Goal: Task Accomplishment & Management: Use online tool/utility

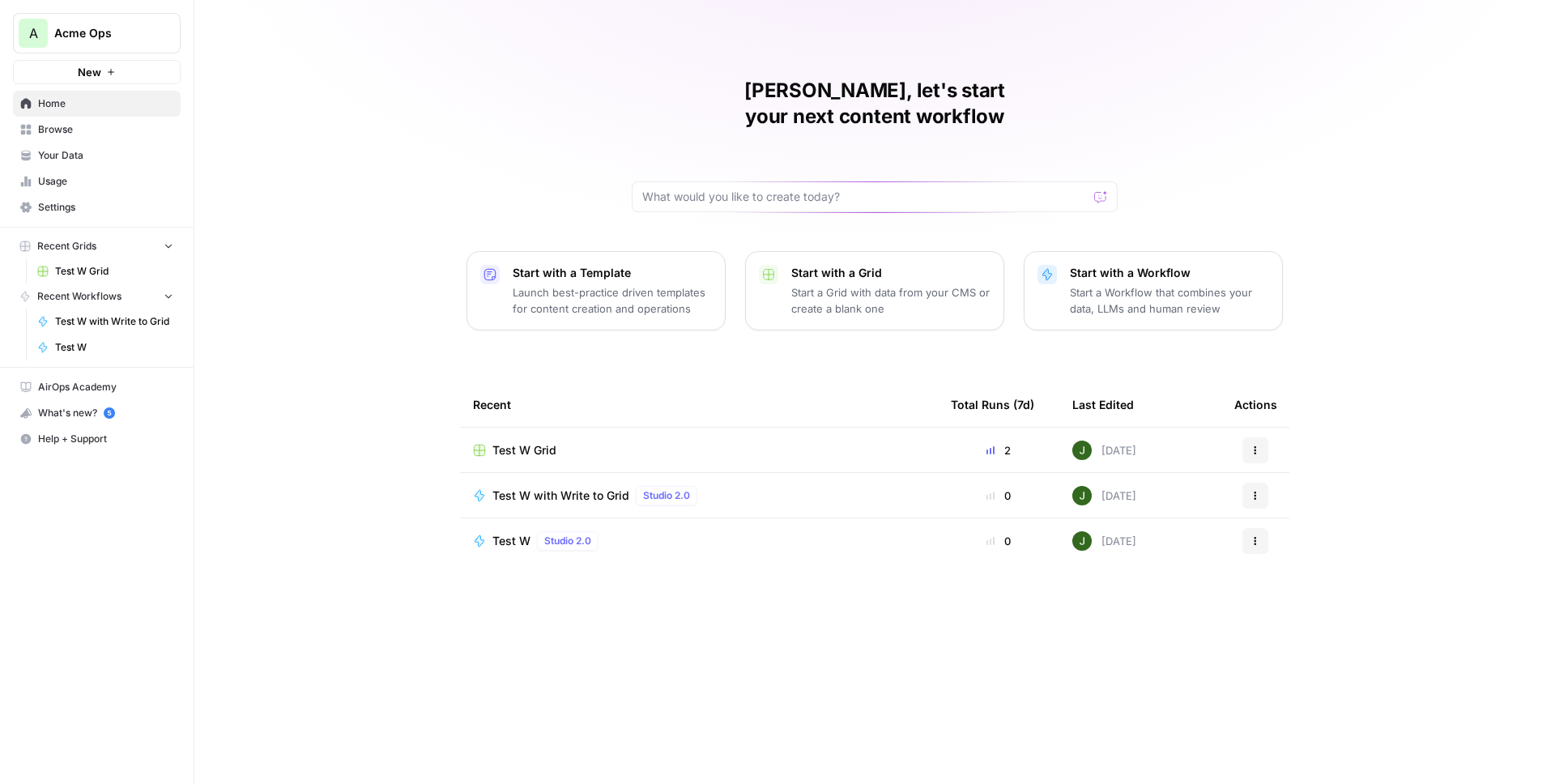
click at [66, 131] on span "Browse" at bounding box center [105, 129] width 135 height 15
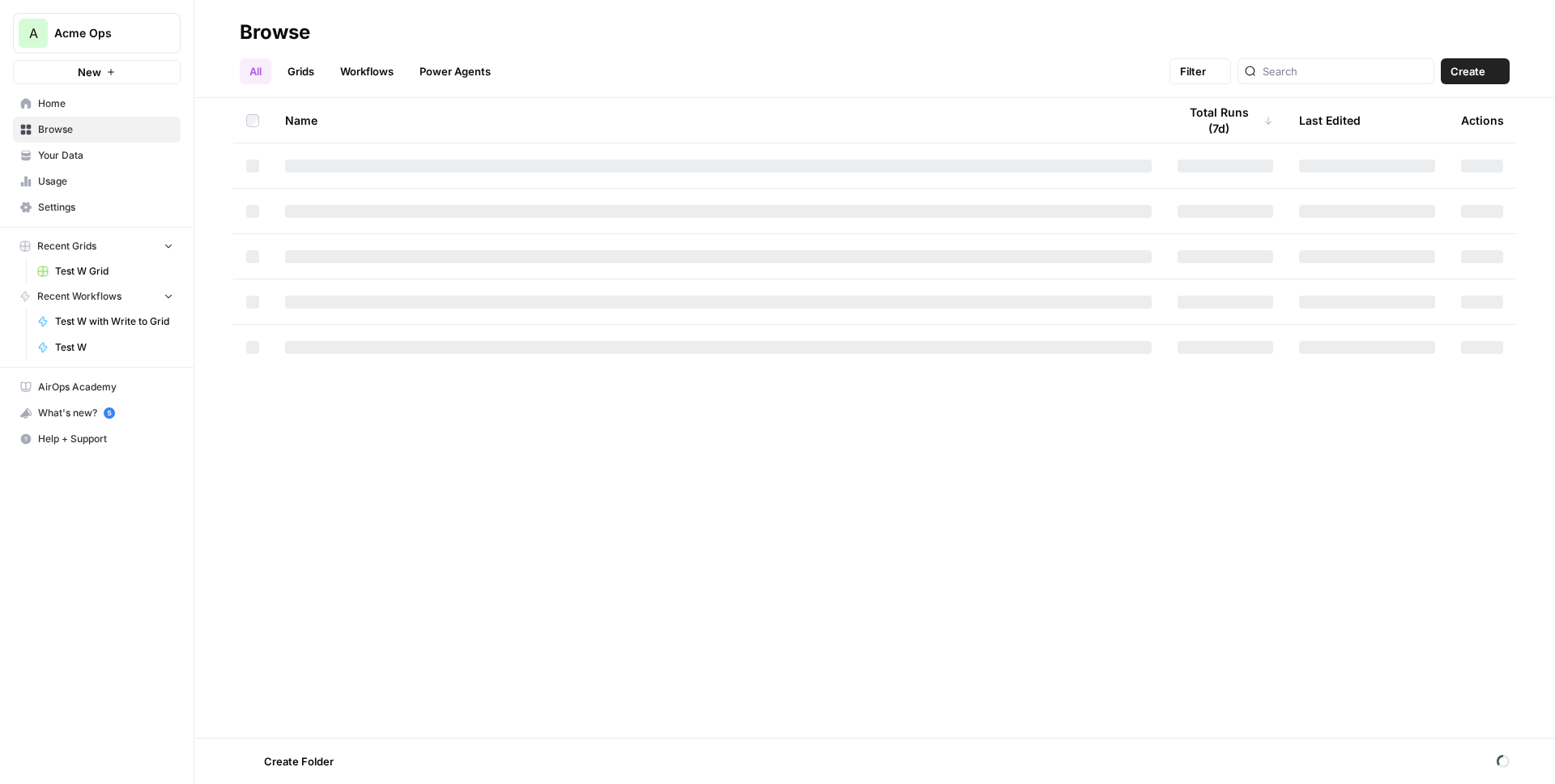
click at [70, 151] on span "Your Data" at bounding box center [105, 155] width 135 height 15
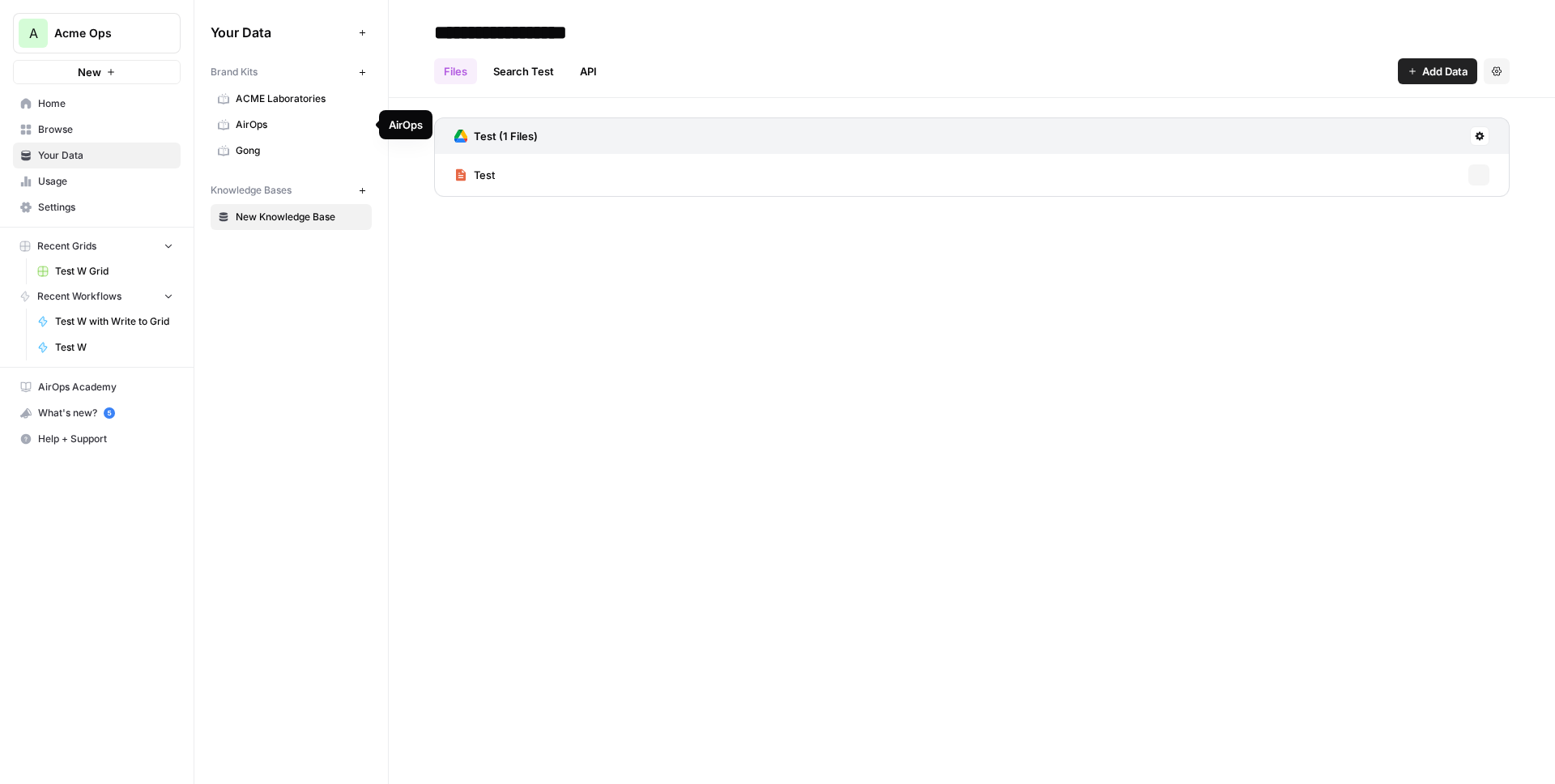
click at [263, 121] on span "AirOps" at bounding box center [300, 125] width 129 height 15
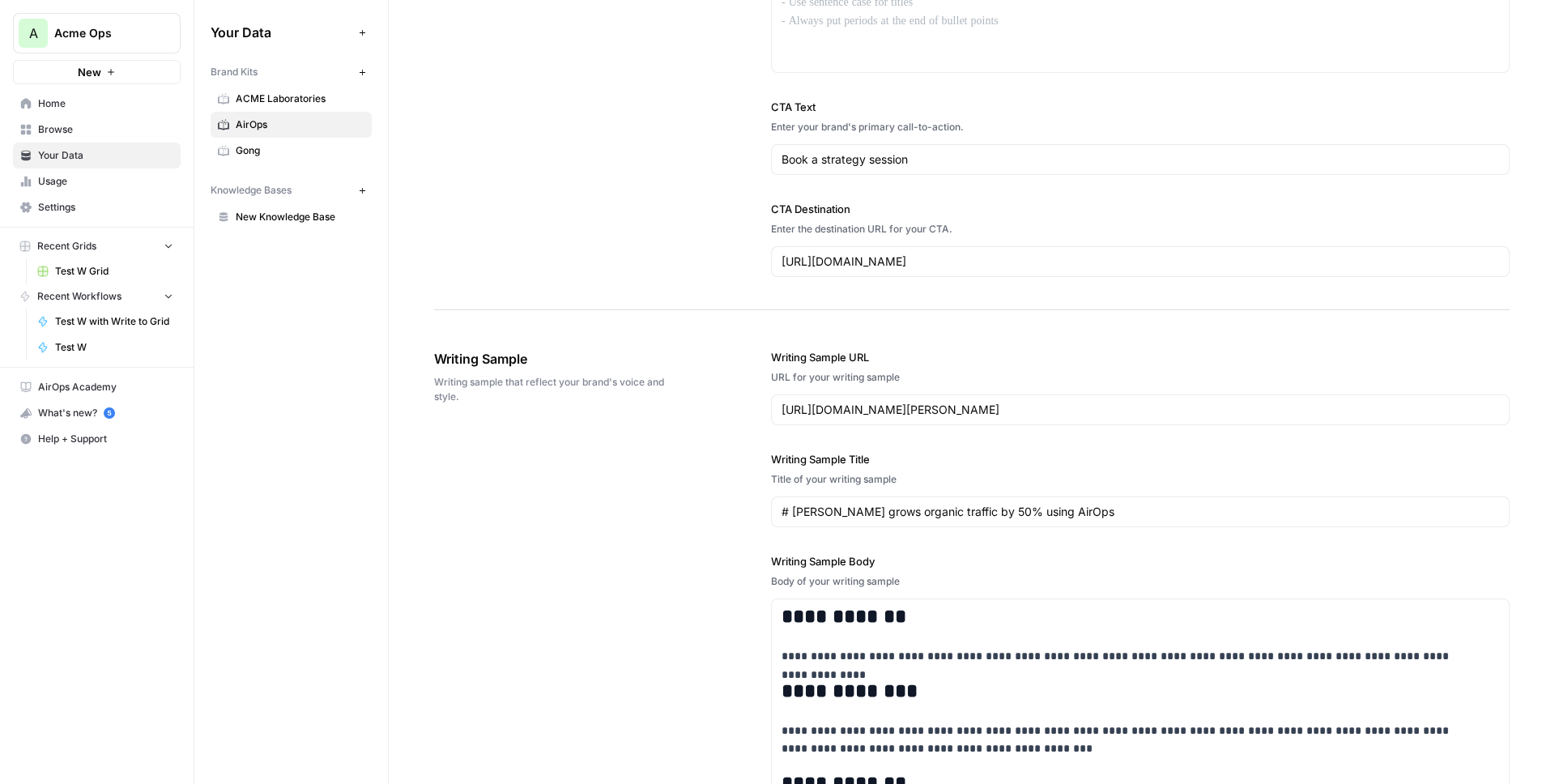
scroll to position [2002, 0]
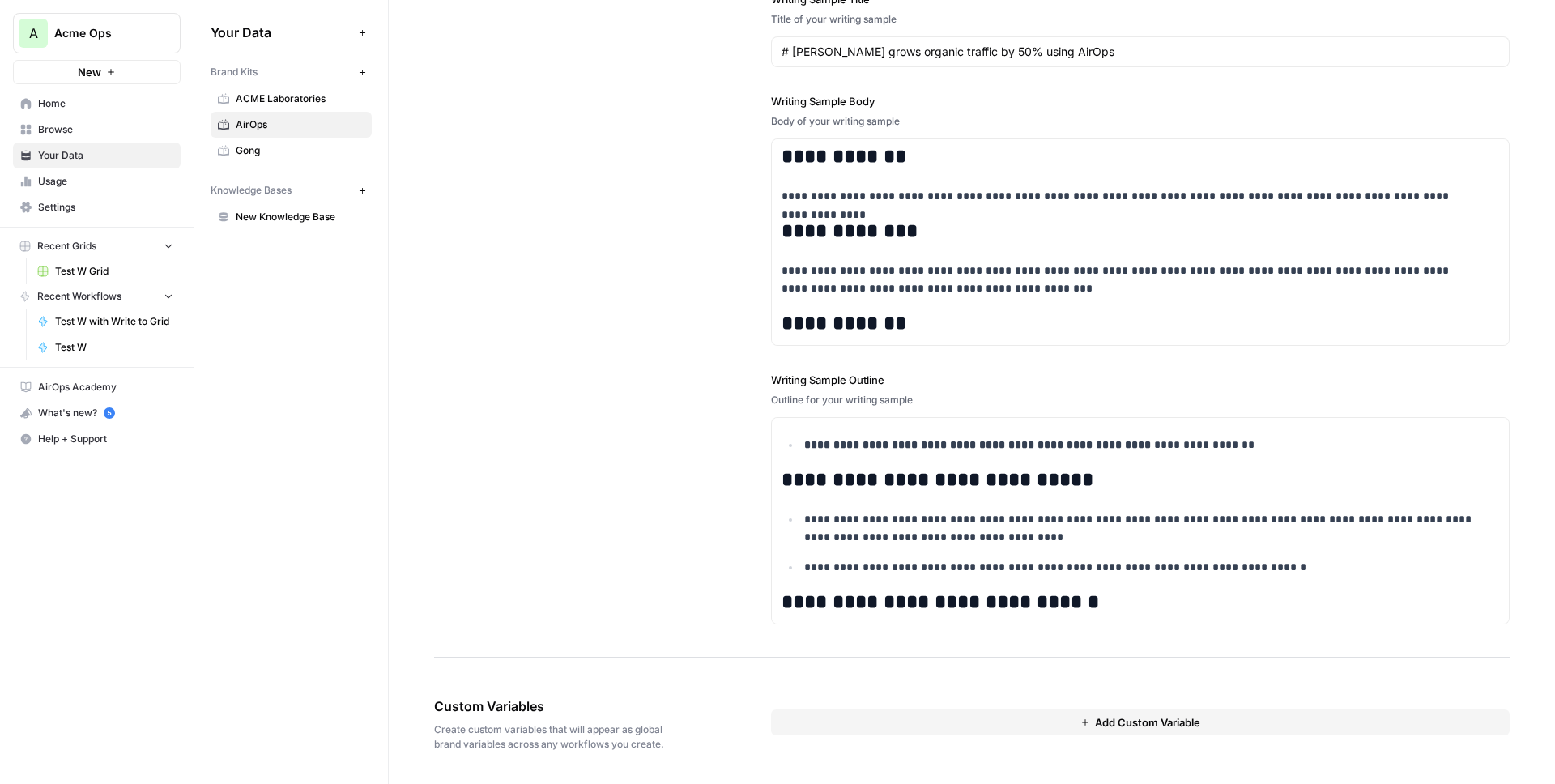
click at [906, 726] on button "Add Custom Variable" at bounding box center [1140, 722] width 739 height 26
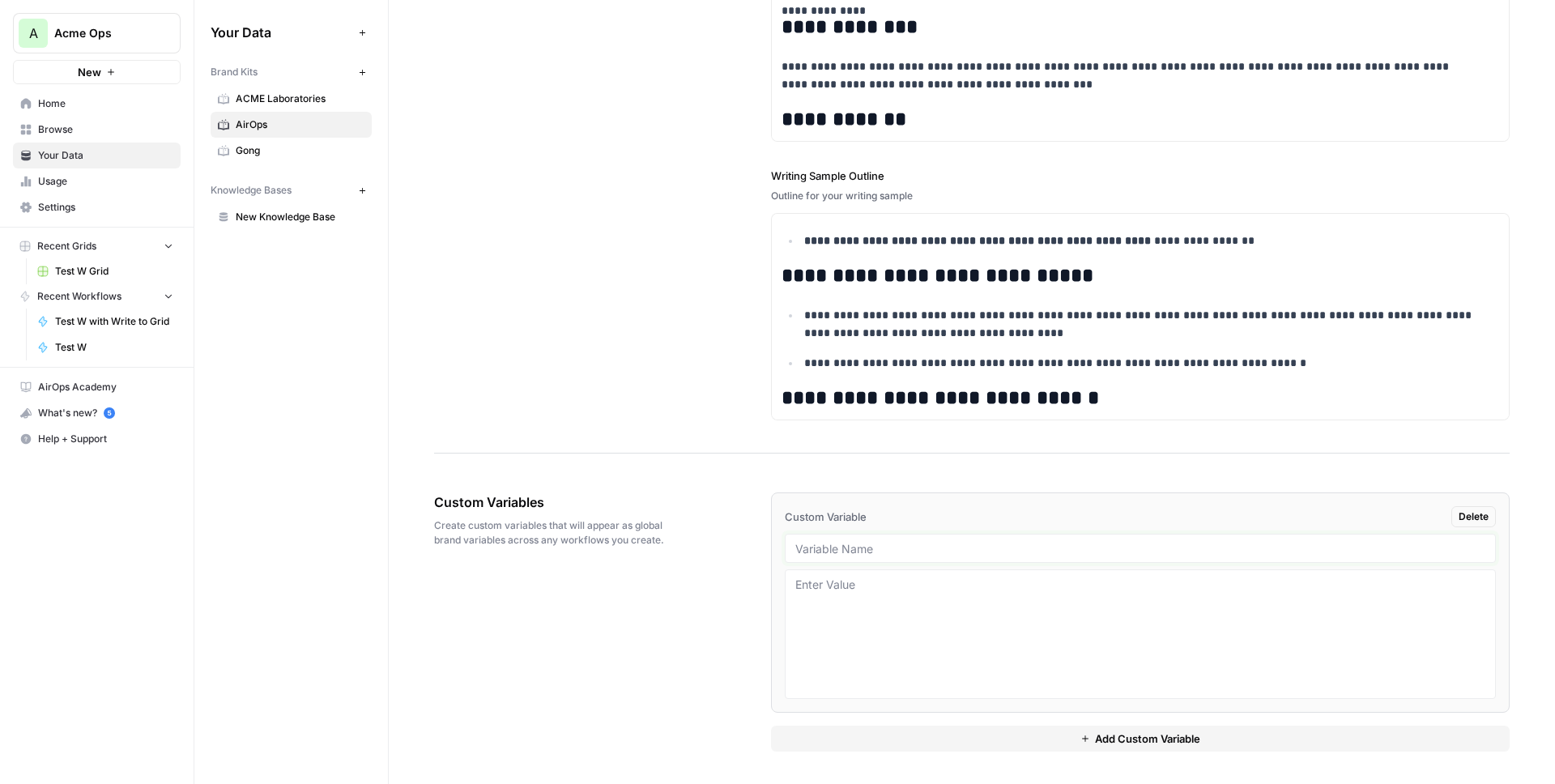
click at [888, 548] on input "text" at bounding box center [1140, 547] width 690 height 15
click at [867, 611] on textarea at bounding box center [1140, 634] width 690 height 115
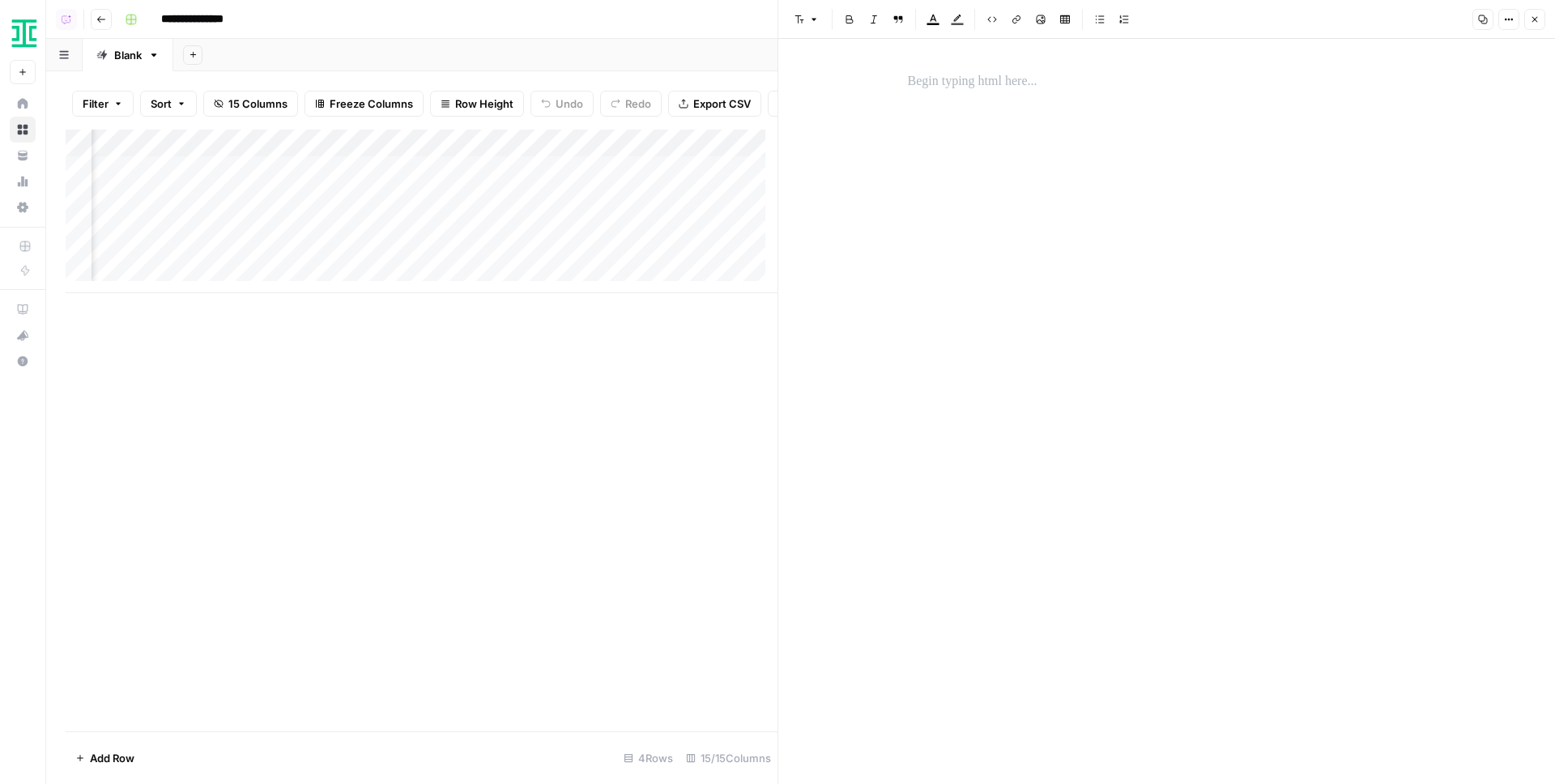
scroll to position [0, 400]
click at [295, 156] on div "Add Column" at bounding box center [421, 211] width 712 height 164
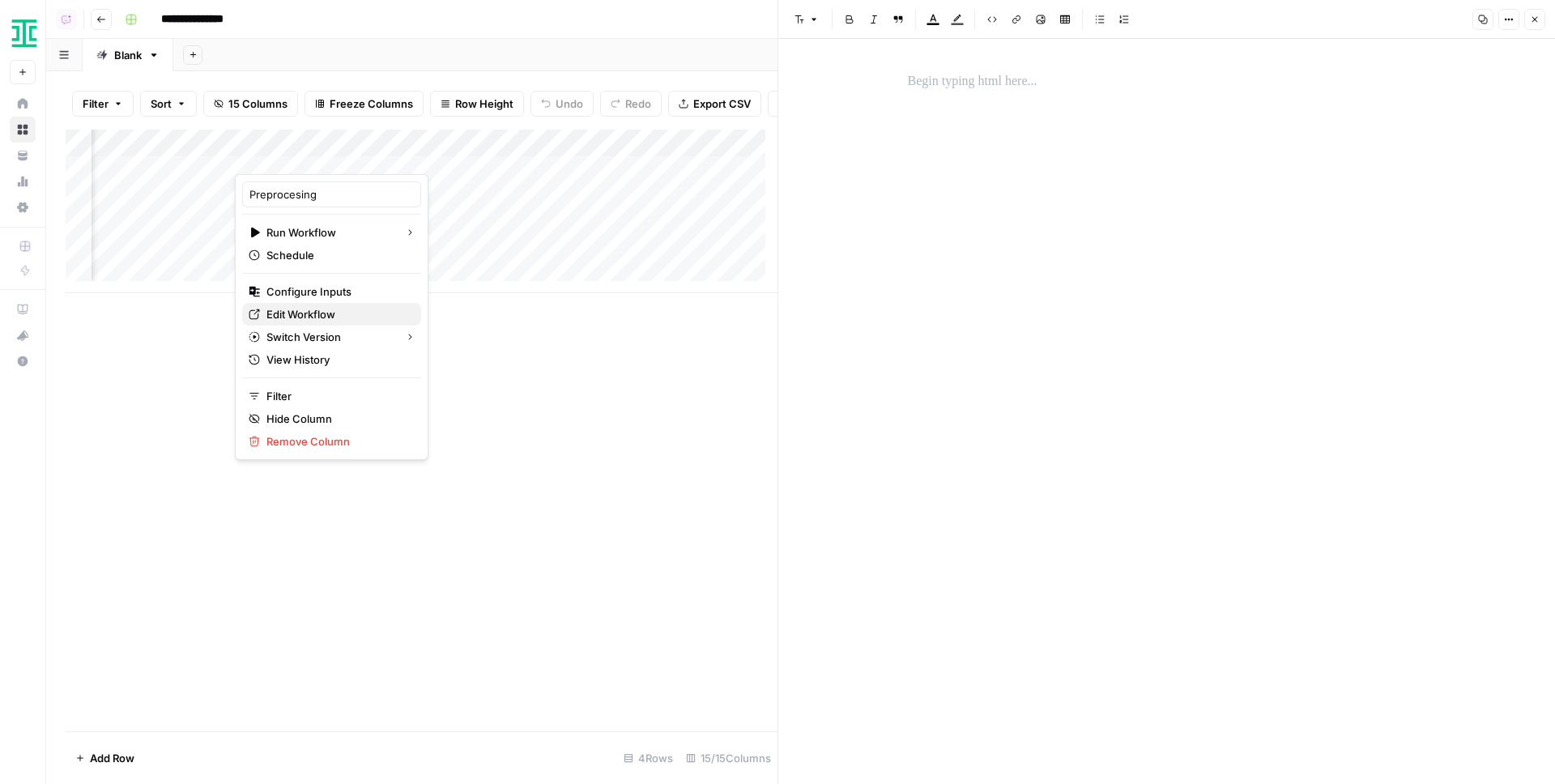
click at [306, 315] on span "Edit Workflow" at bounding box center [336, 314] width 141 height 17
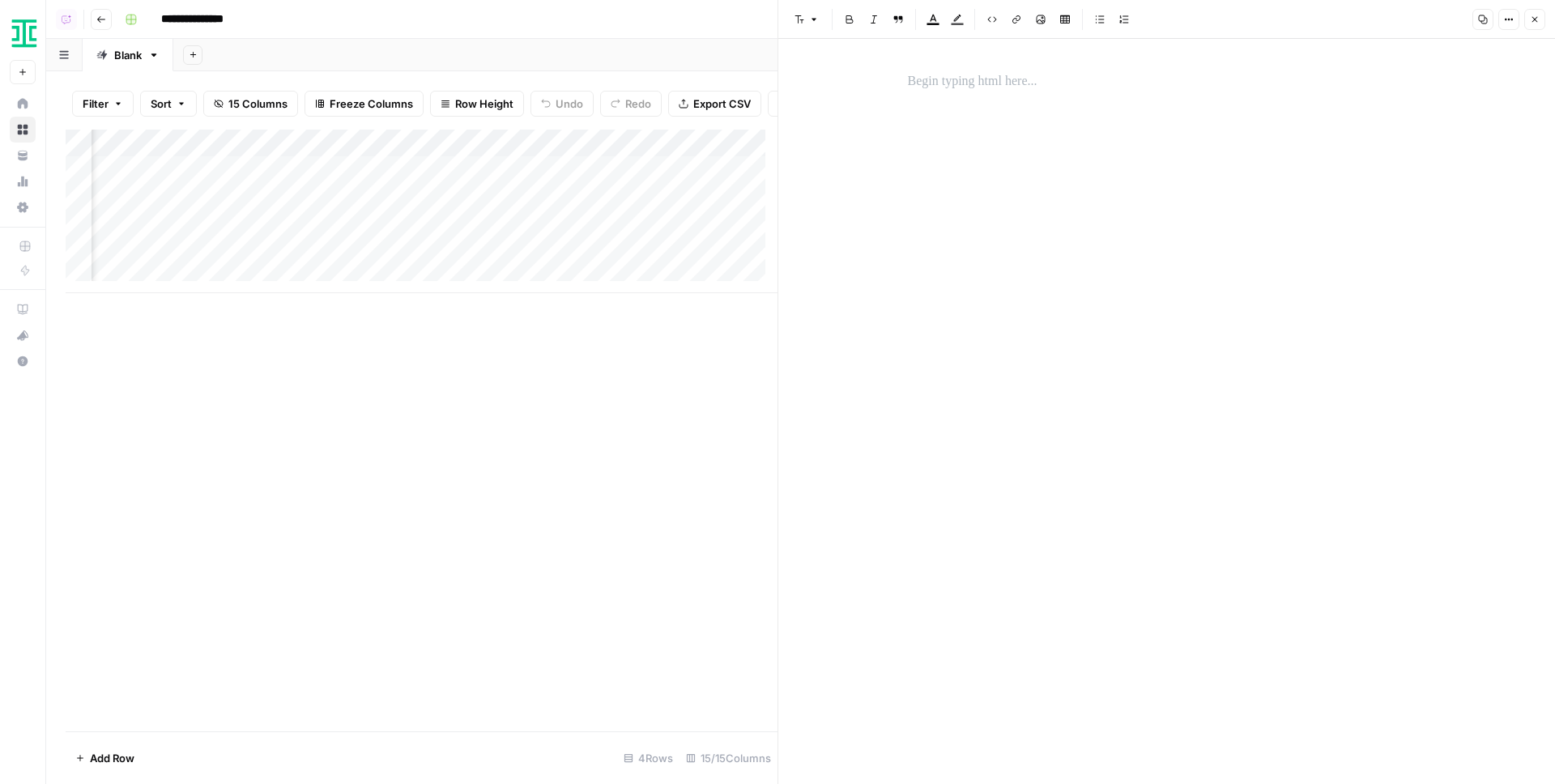
click at [885, 251] on div "New Text" at bounding box center [1166, 411] width 777 height 745
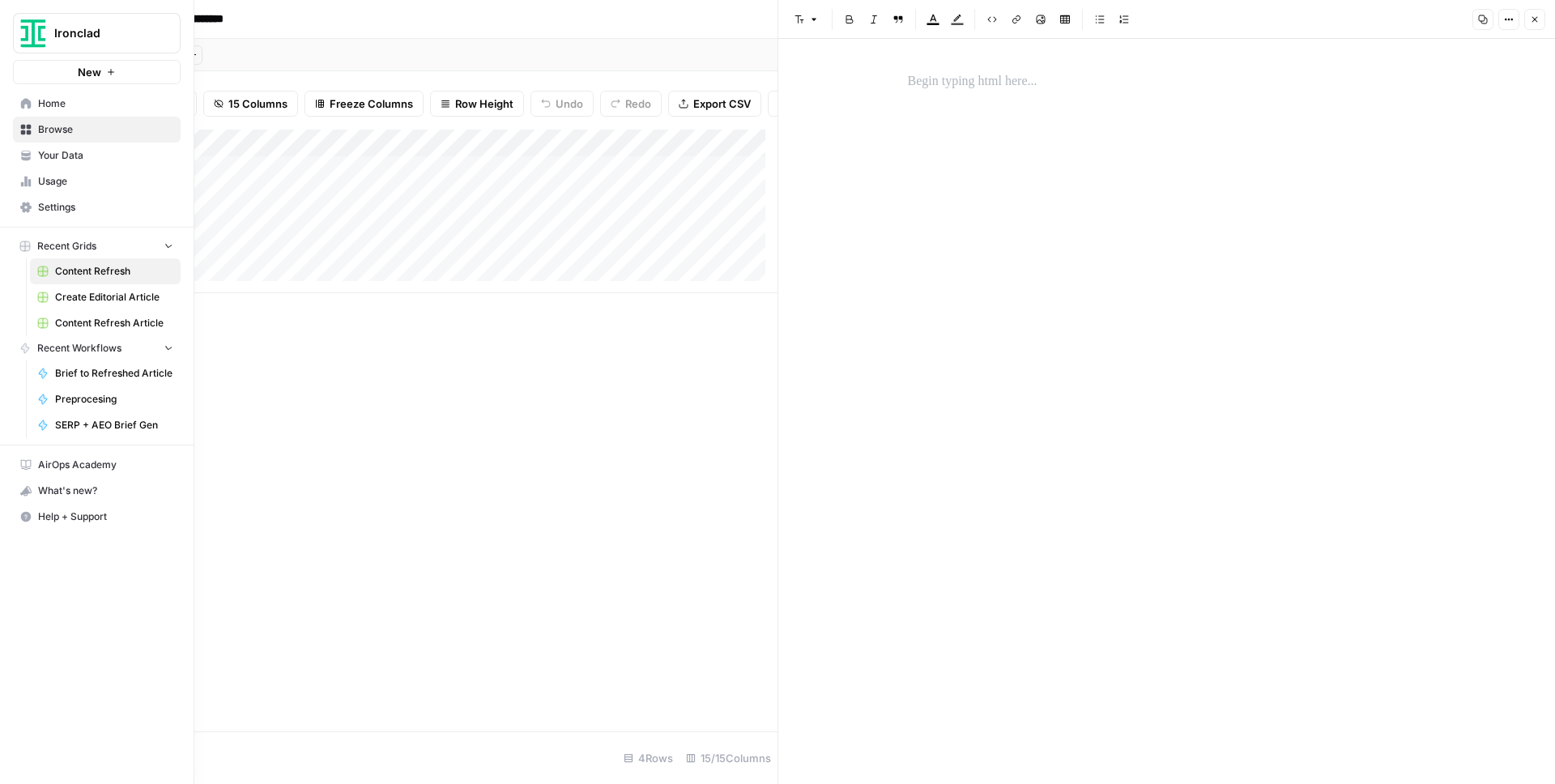
click at [28, 102] on icon at bounding box center [26, 103] width 11 height 11
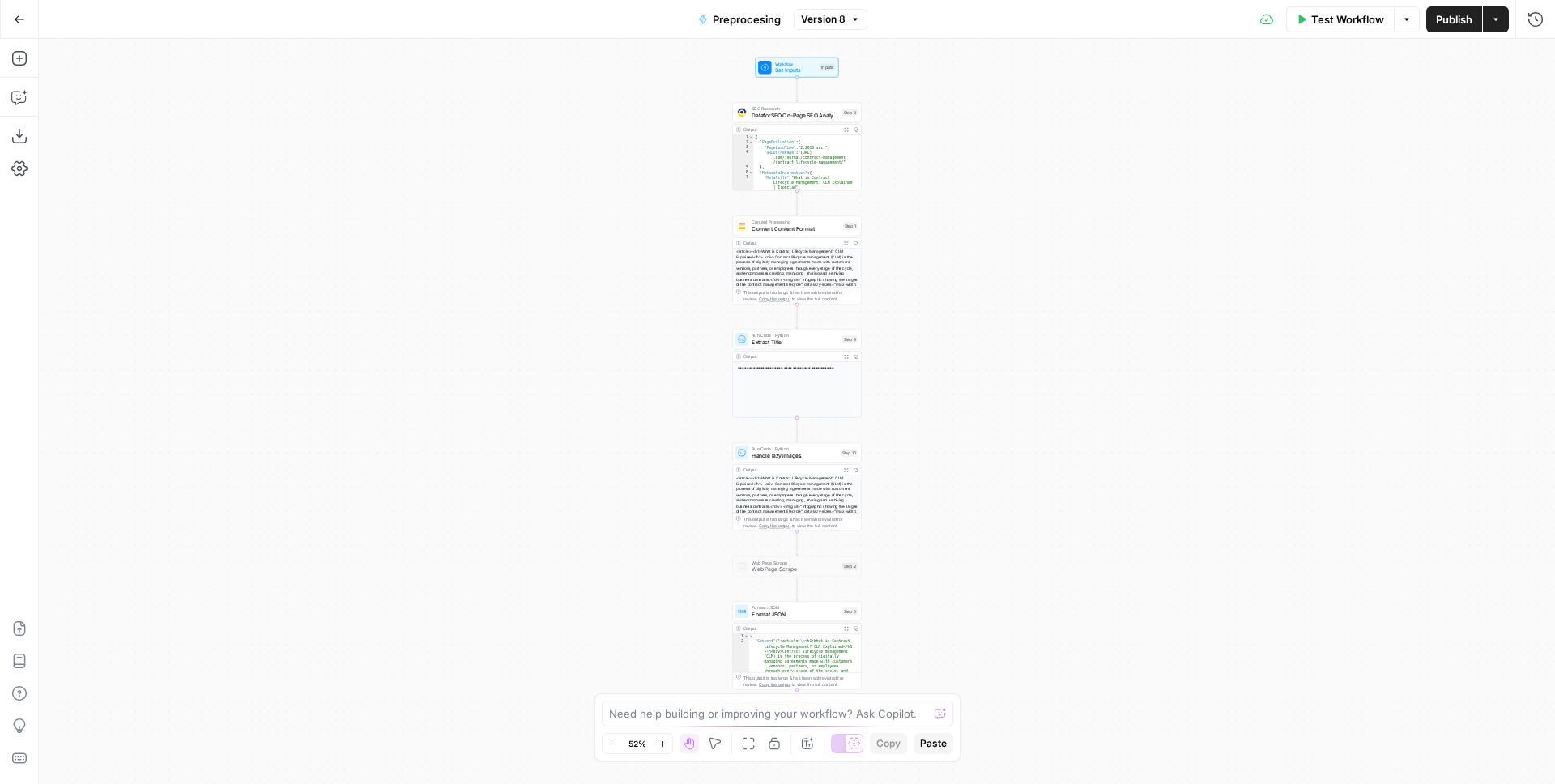
click at [799, 230] on span "Convert Content Format" at bounding box center [795, 228] width 88 height 8
